Goal: Complete application form

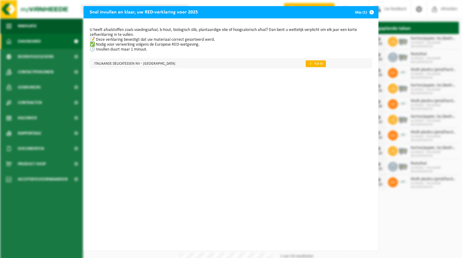
click at [306, 64] on link "👉 Vul in" at bounding box center [315, 63] width 20 height 7
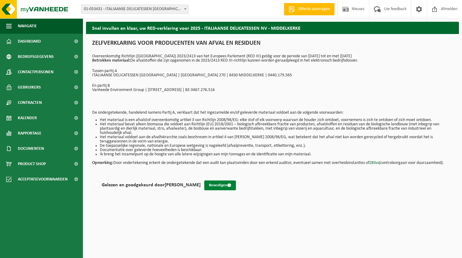
click at [208, 188] on button "Bevestigen" at bounding box center [220, 186] width 32 height 10
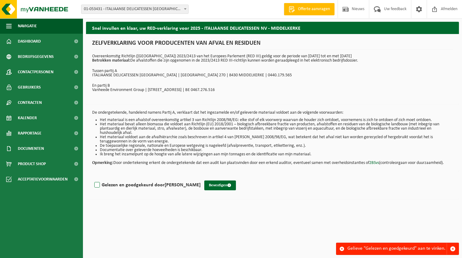
click at [99, 184] on label "Gelezen en goedgekeurd door Stefaan Ciers" at bounding box center [146, 185] width 107 height 9
click at [200, 178] on input "Gelezen en goedgekeurd door Stefaan Ciers" at bounding box center [200, 177] width 0 height 0
checkbox input "true"
click at [208, 190] on button "Bevestigen" at bounding box center [220, 186] width 32 height 10
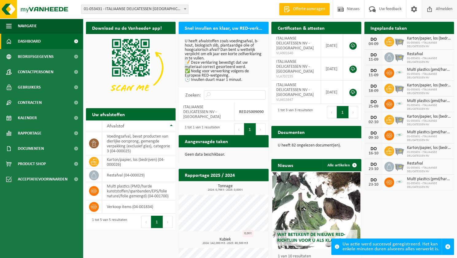
click at [444, 8] on span "Afmelden" at bounding box center [444, 9] width 20 height 18
